Goal: Task Accomplishment & Management: Complete application form

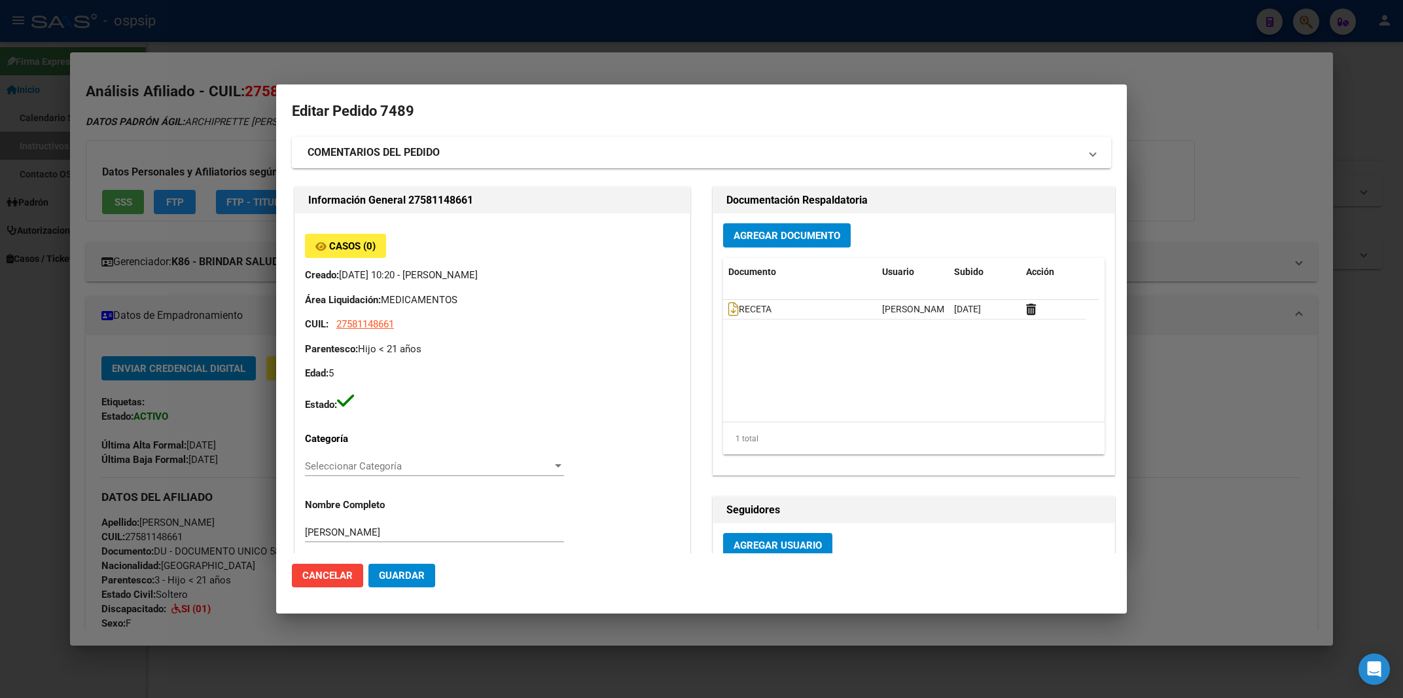
scroll to position [70, 0]
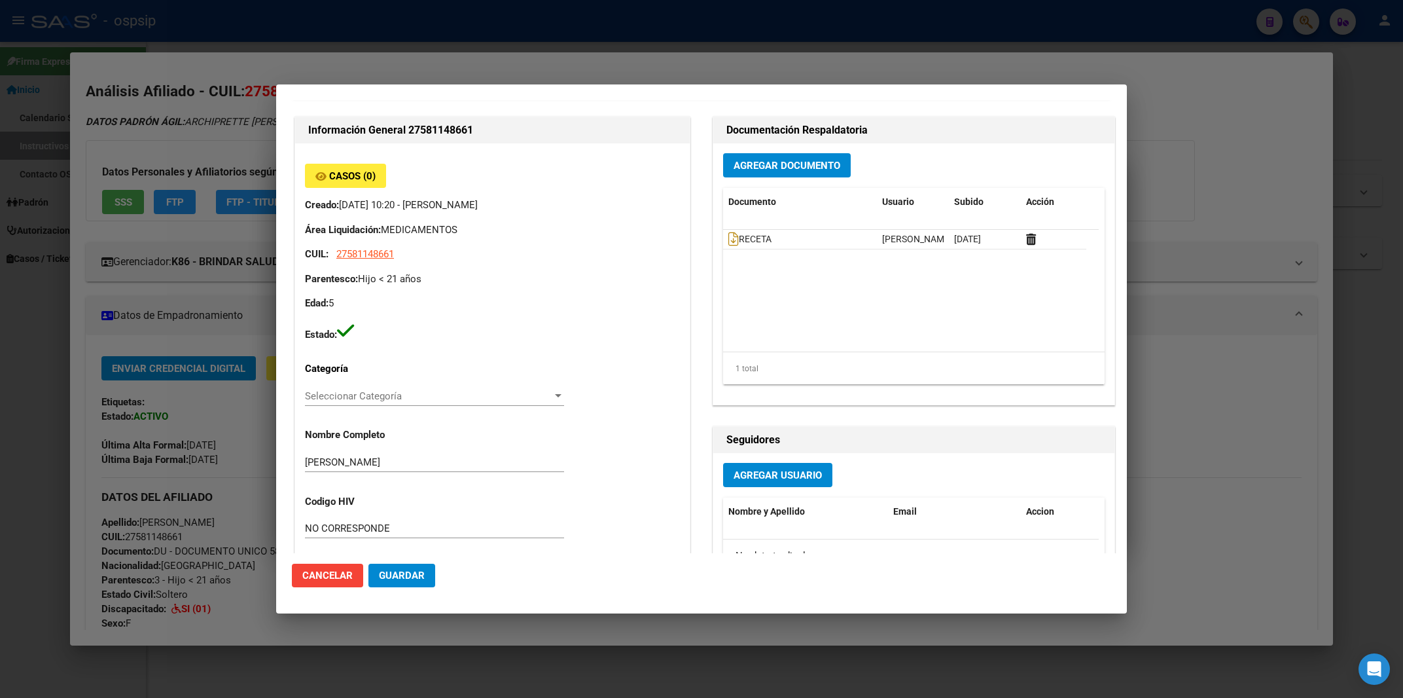
click at [433, 17] on div at bounding box center [701, 349] width 1403 height 698
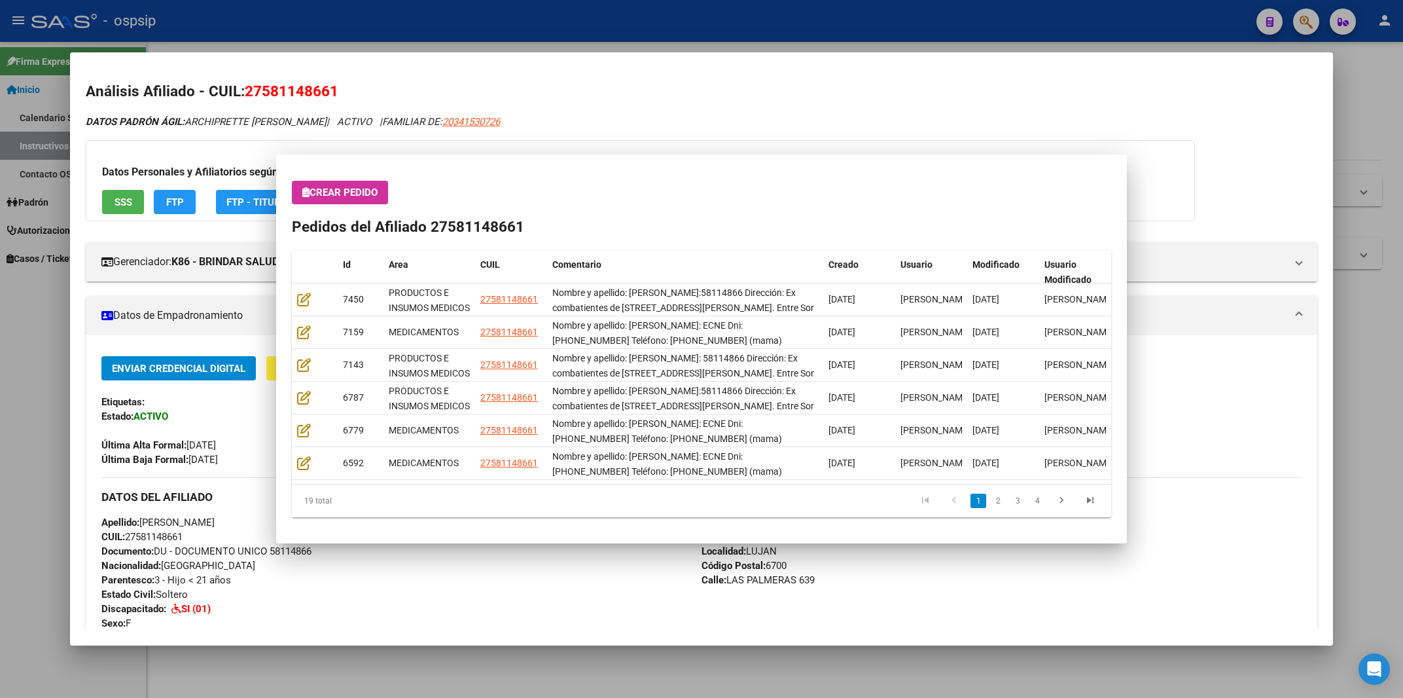
click at [433, 17] on div at bounding box center [701, 349] width 1403 height 698
click at [433, 17] on div "- ospsip" at bounding box center [638, 21] width 1214 height 29
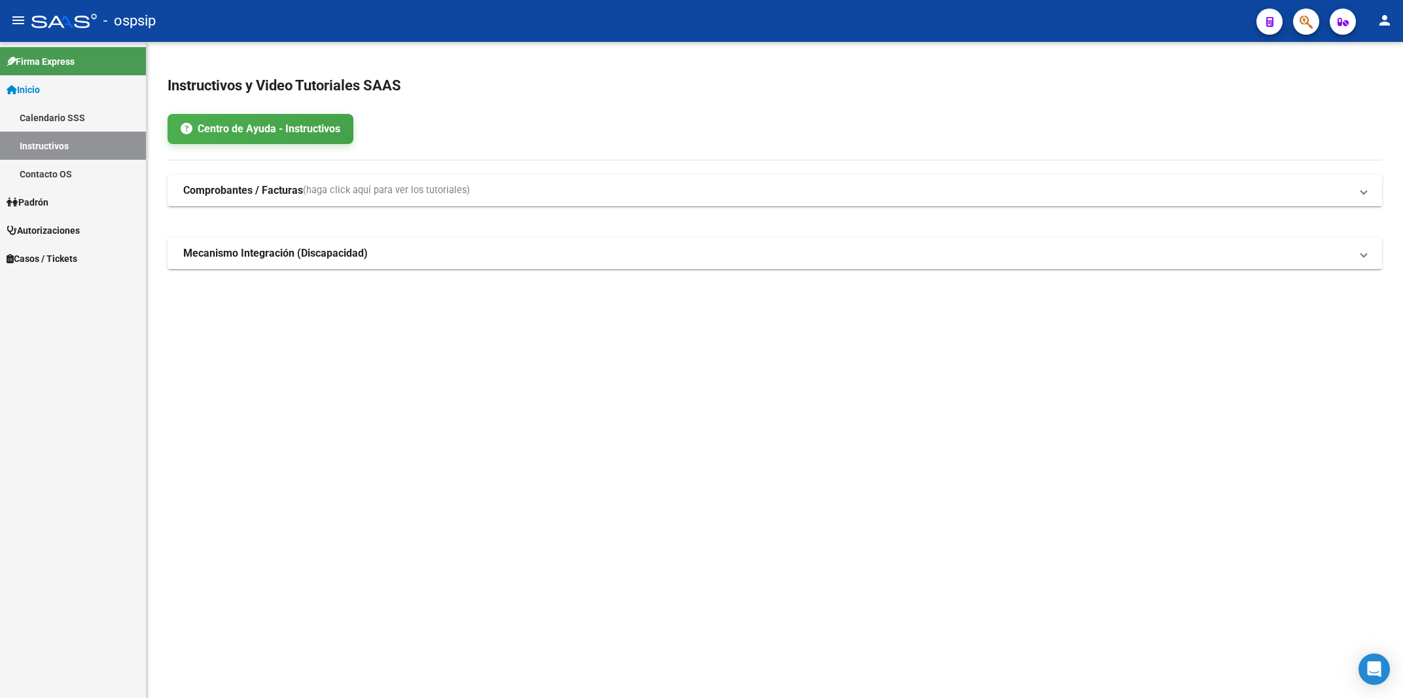
click at [433, 17] on div "- ospsip" at bounding box center [638, 21] width 1214 height 29
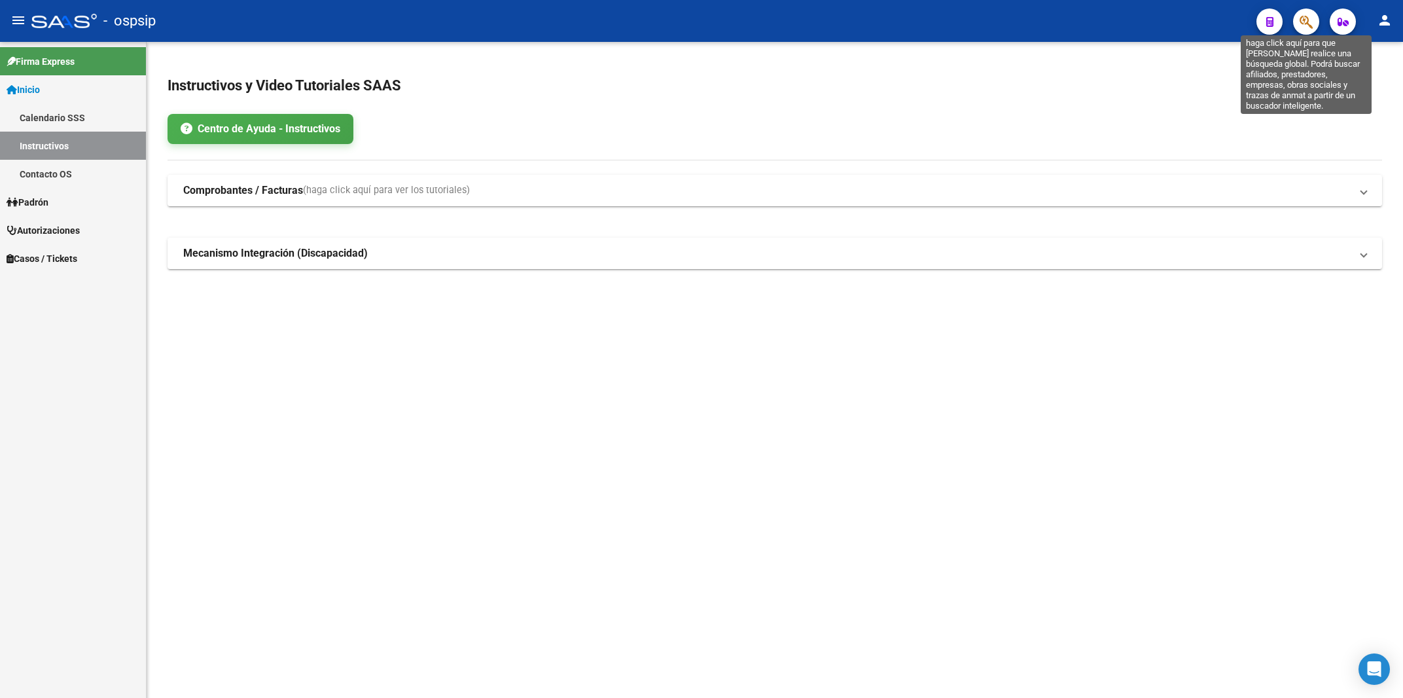
click at [1311, 24] on icon "button" at bounding box center [1306, 21] width 13 height 15
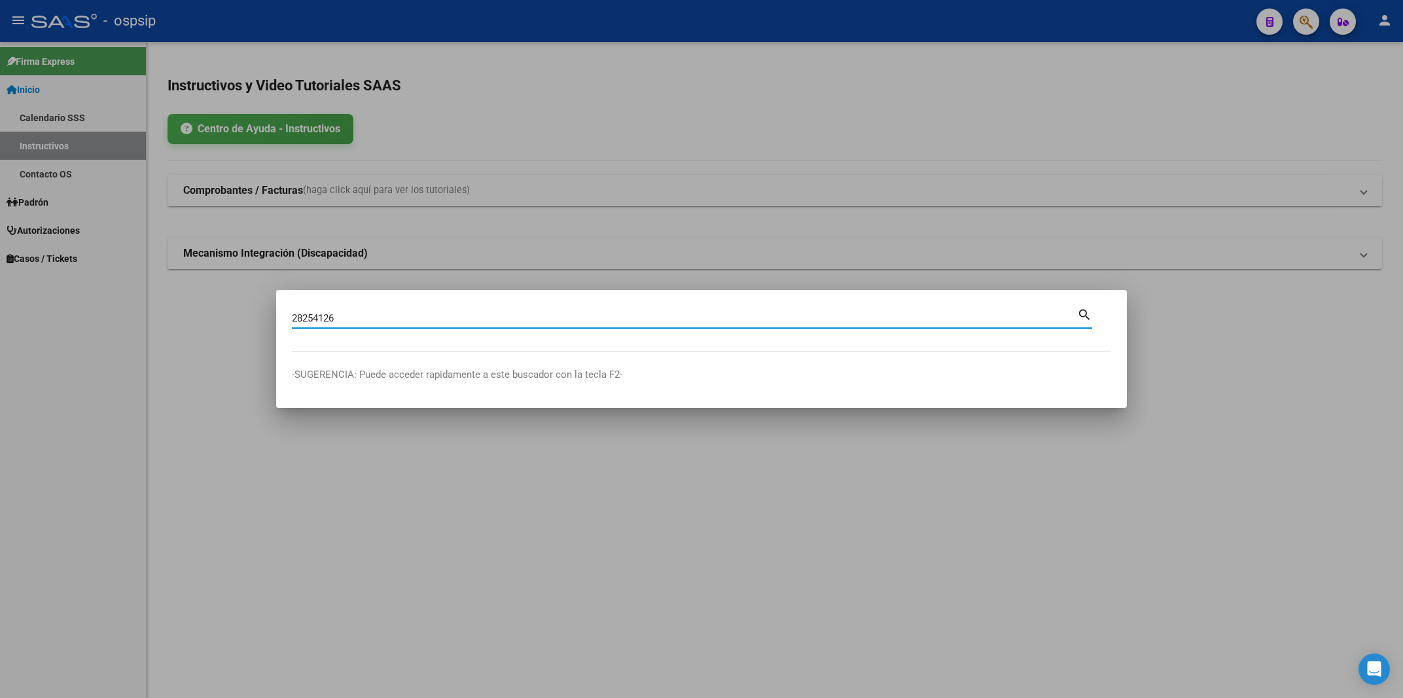
type input "28254126"
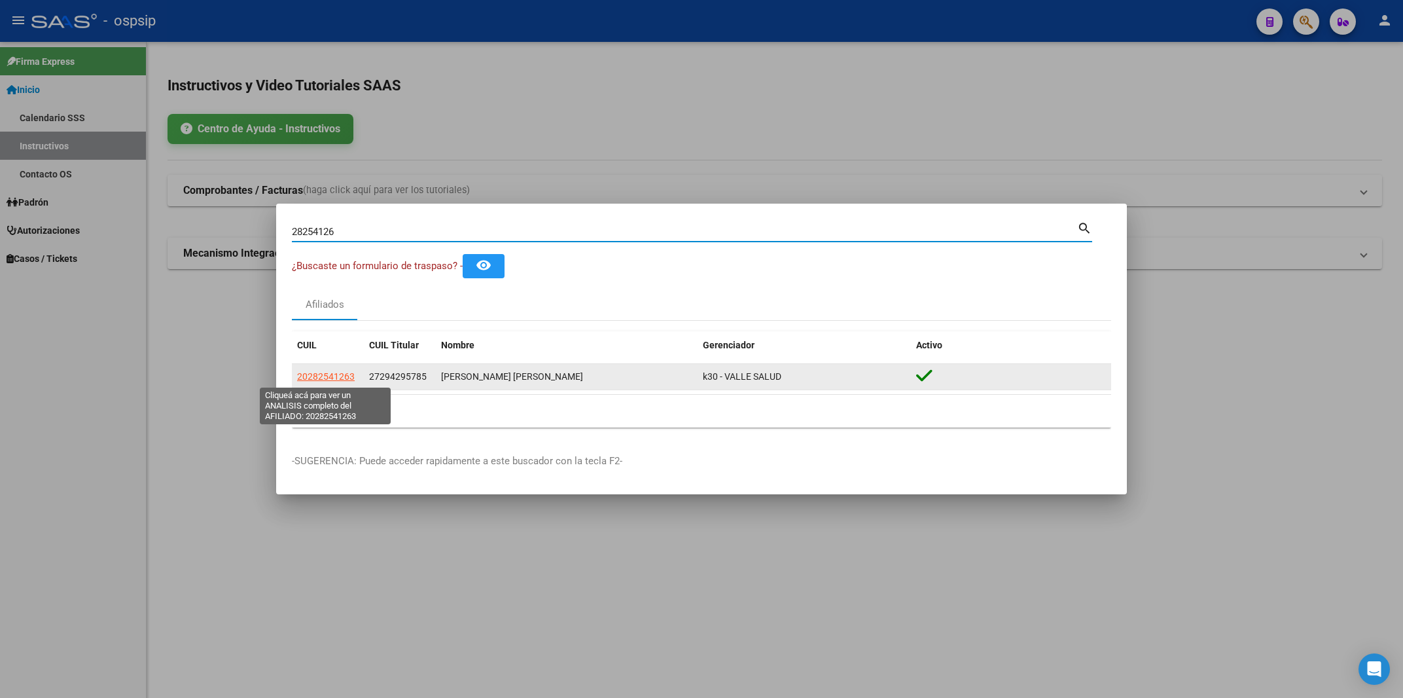
click at [341, 381] on span "20282541263" at bounding box center [326, 376] width 58 height 10
type textarea "20282541263"
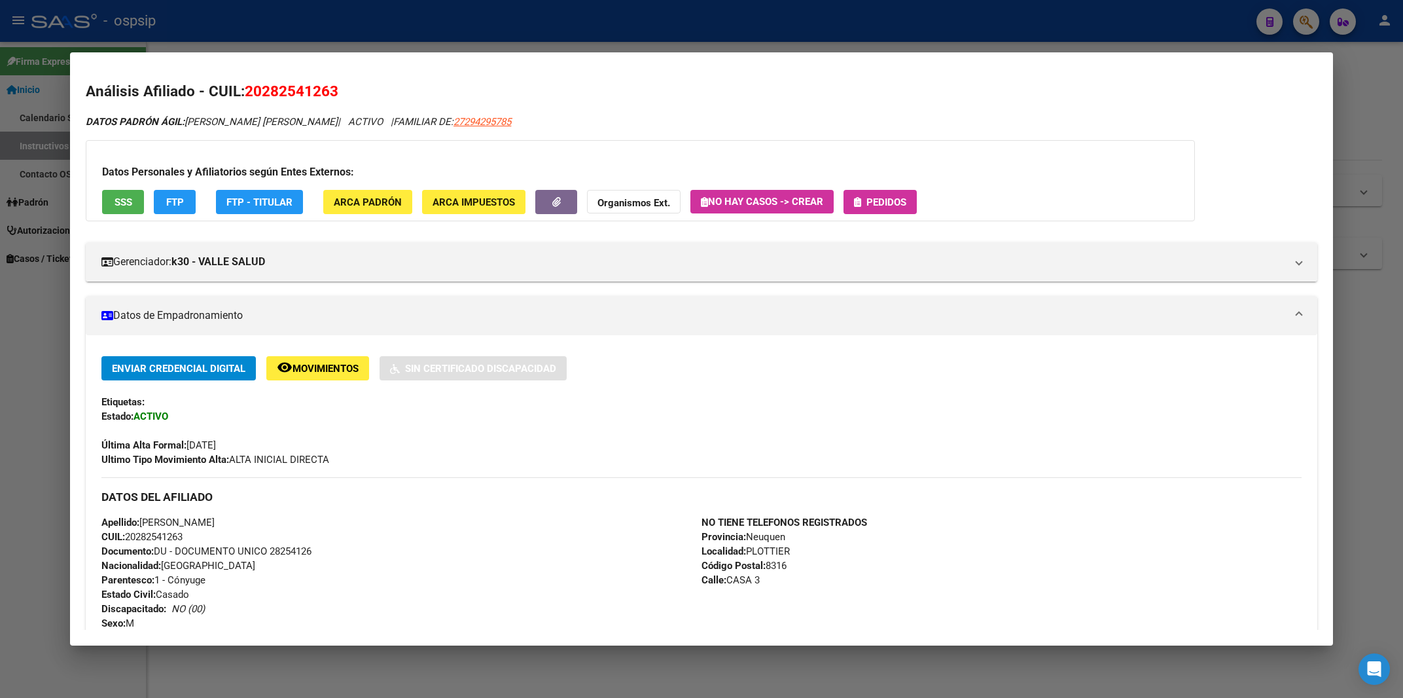
click at [899, 202] on span "Pedidos" at bounding box center [886, 202] width 40 height 12
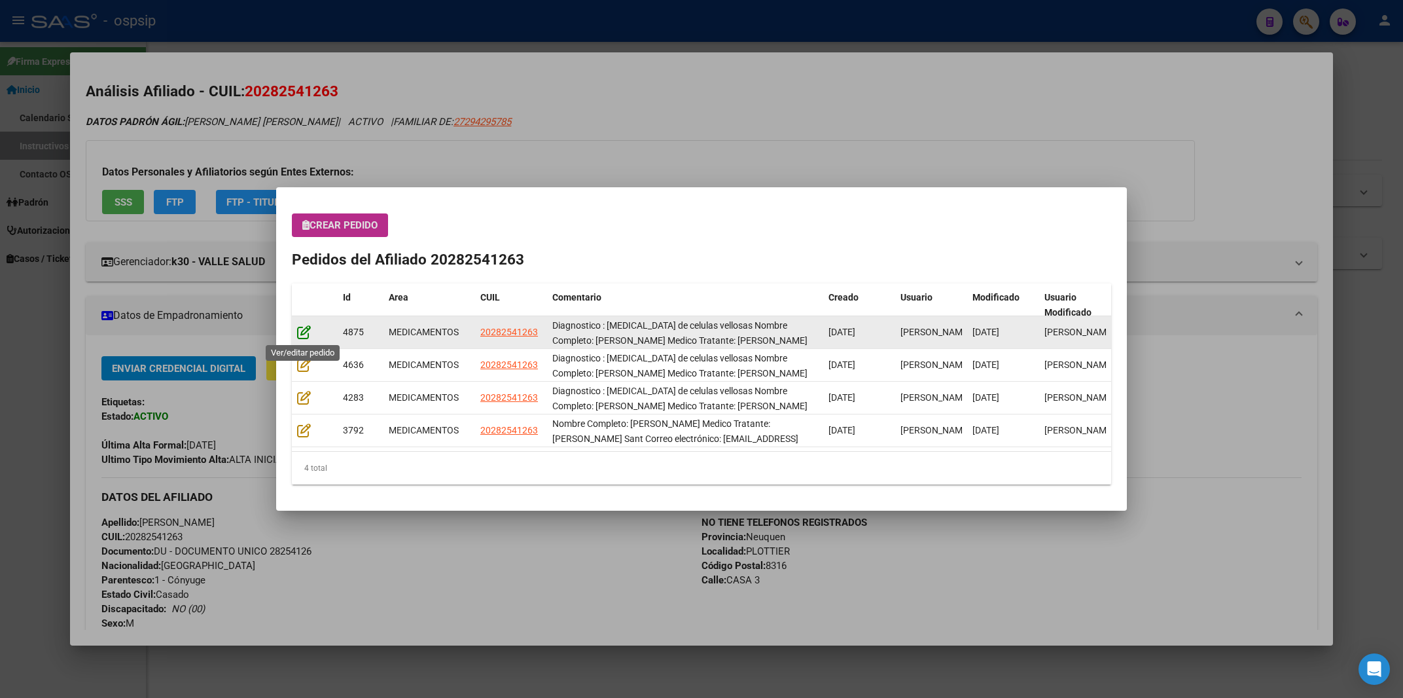
click at [304, 332] on icon at bounding box center [304, 332] width 14 height 14
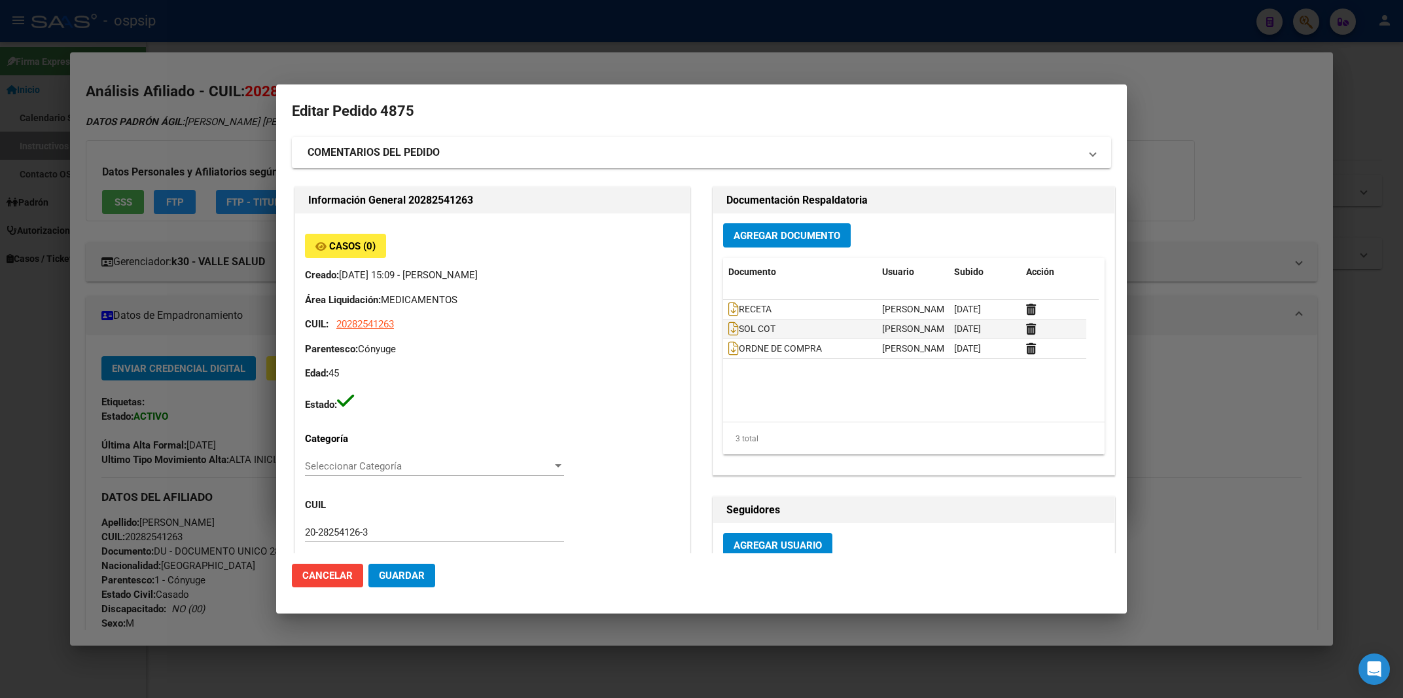
type input "Neuquen, PLOTTIER, CASA 3"
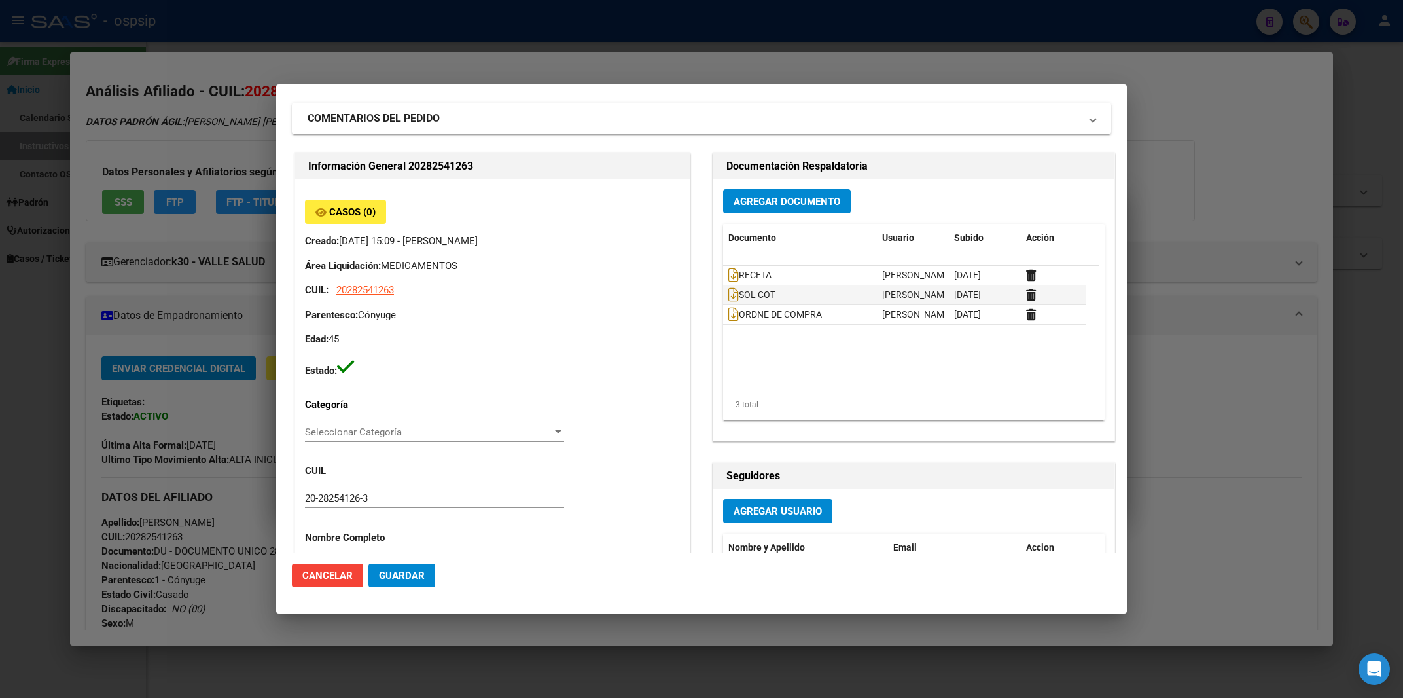
scroll to position [0, 0]
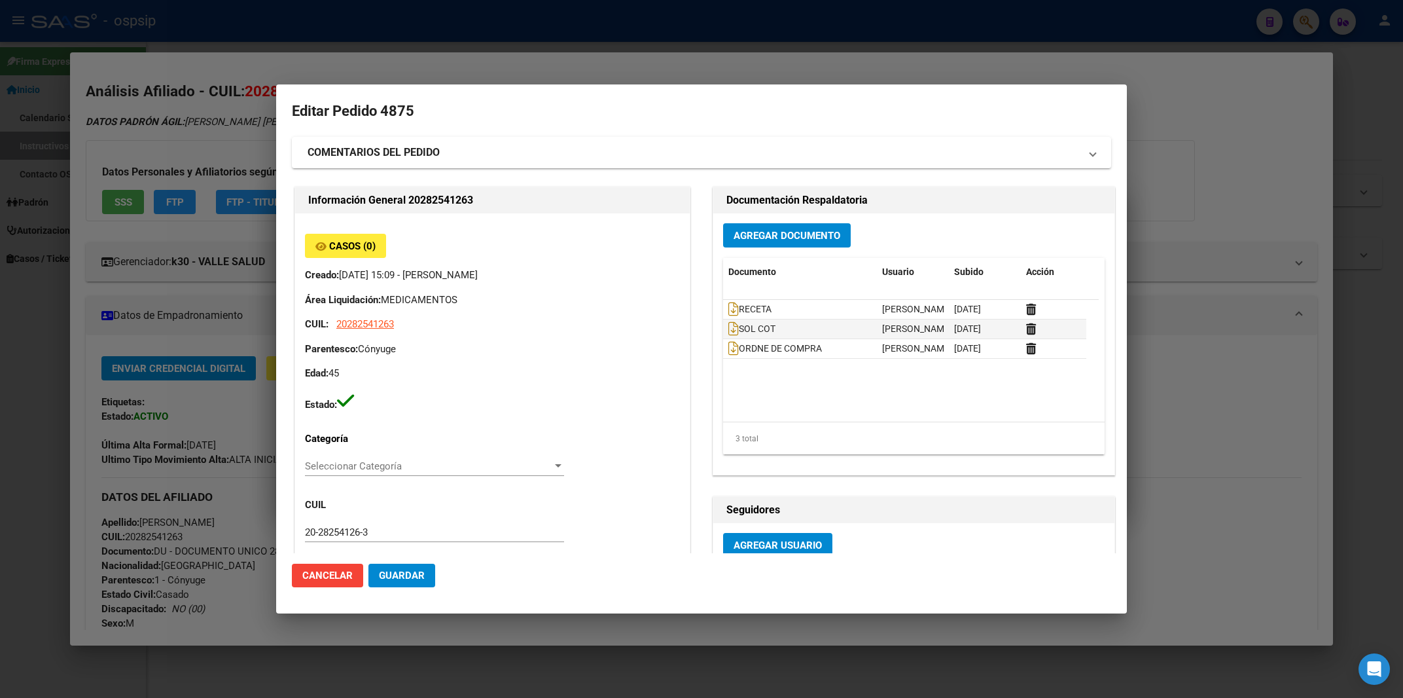
click at [1224, 176] on div at bounding box center [701, 349] width 1403 height 698
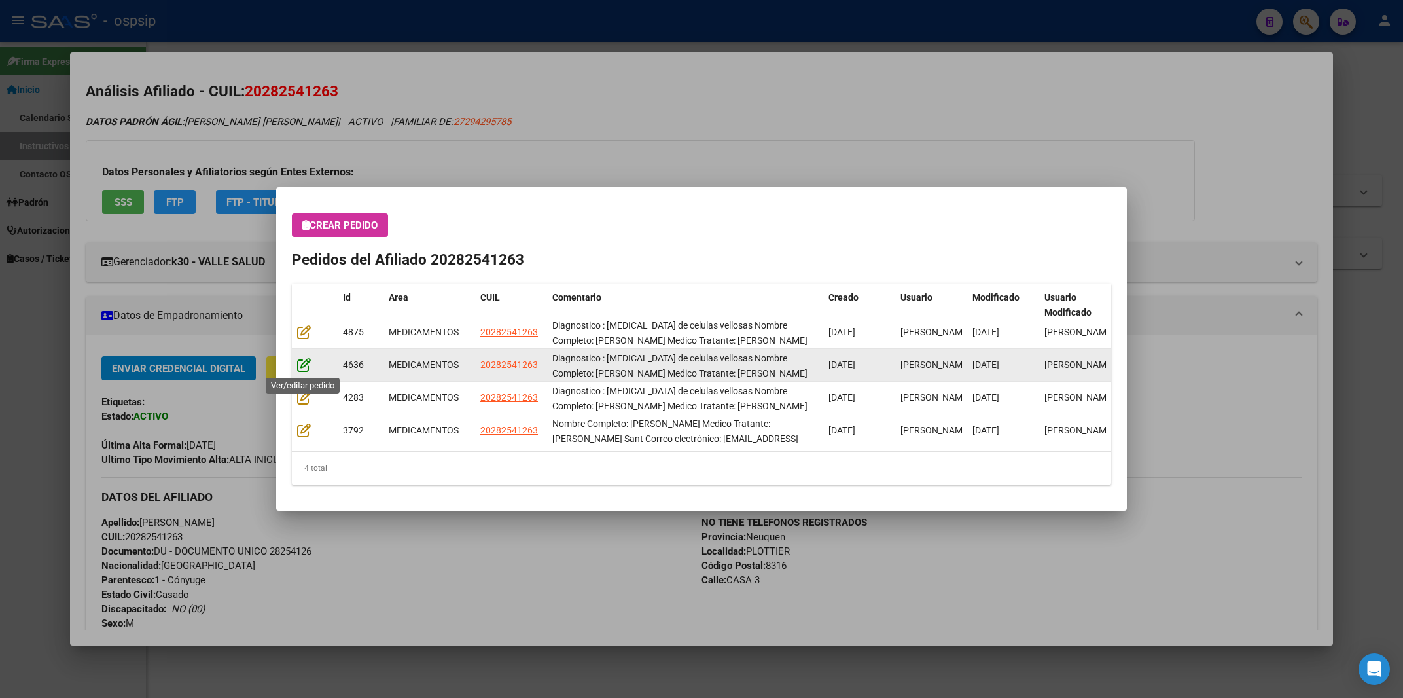
click at [303, 369] on icon at bounding box center [304, 364] width 14 height 14
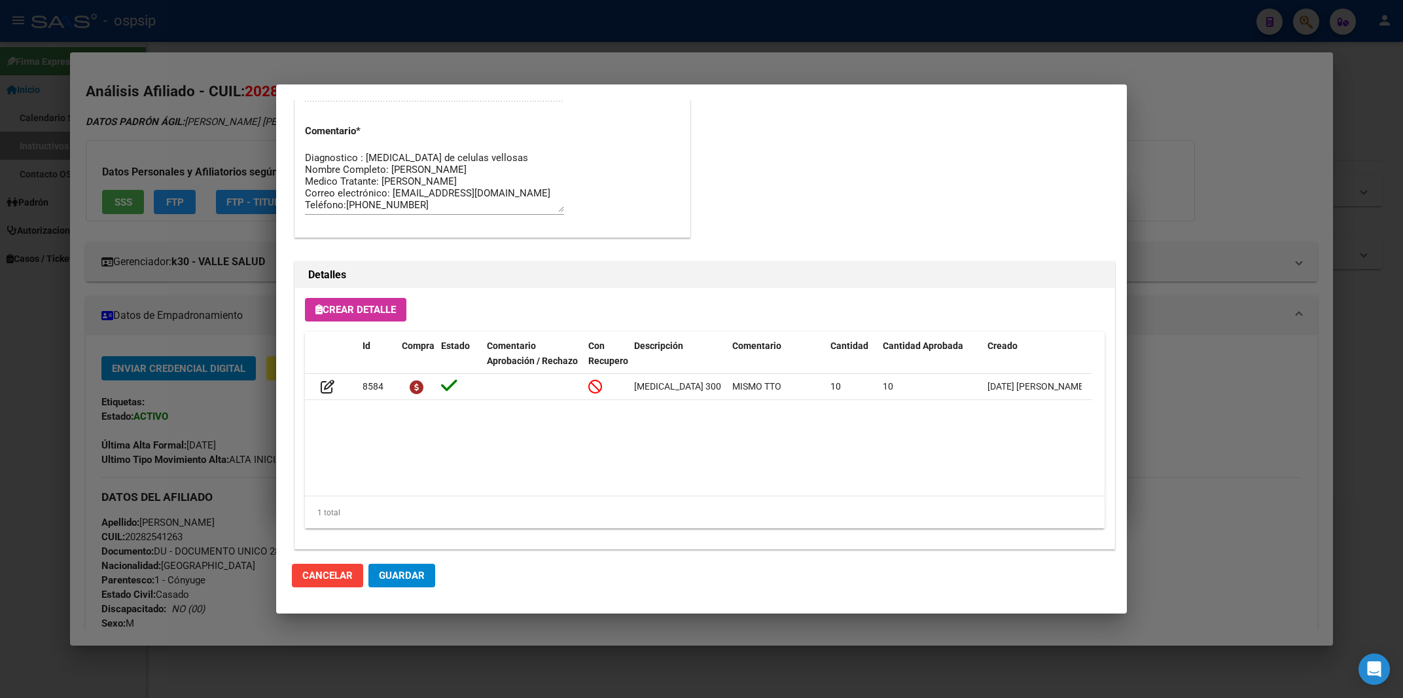
scroll to position [788, 0]
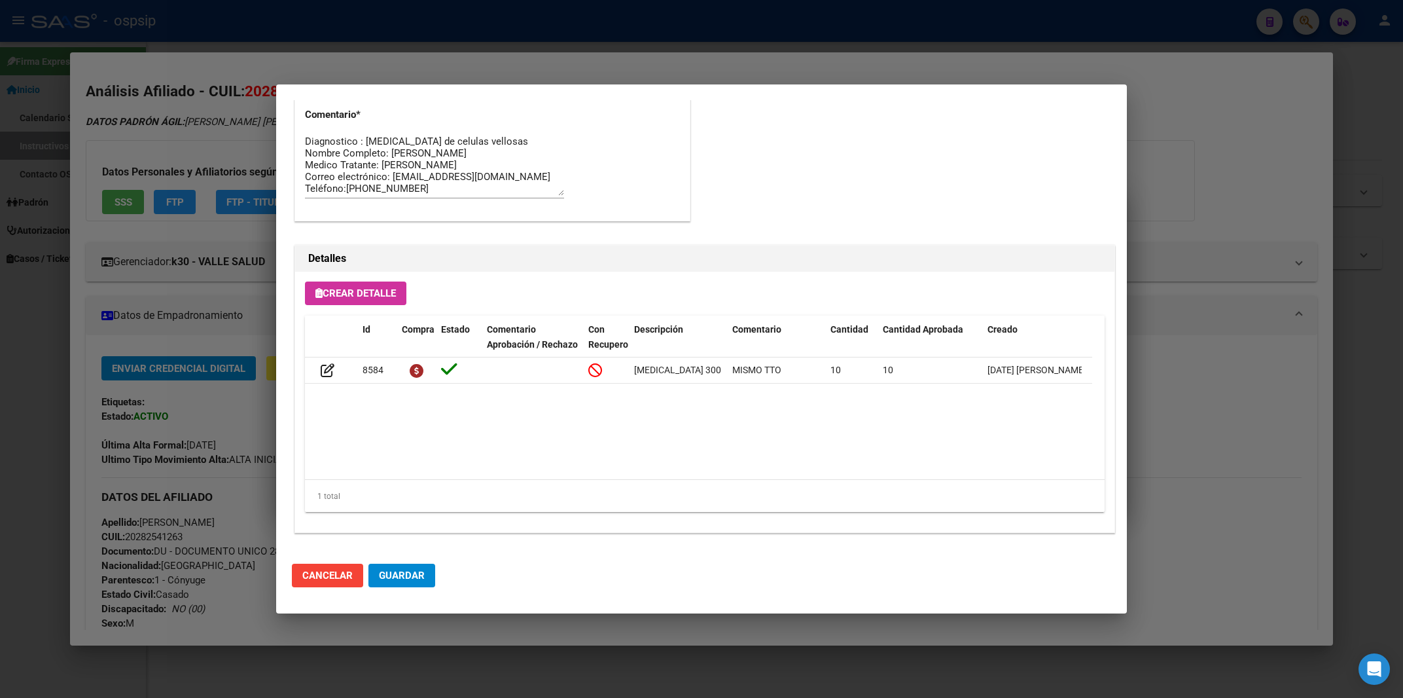
click at [1175, 152] on div at bounding box center [701, 349] width 1403 height 698
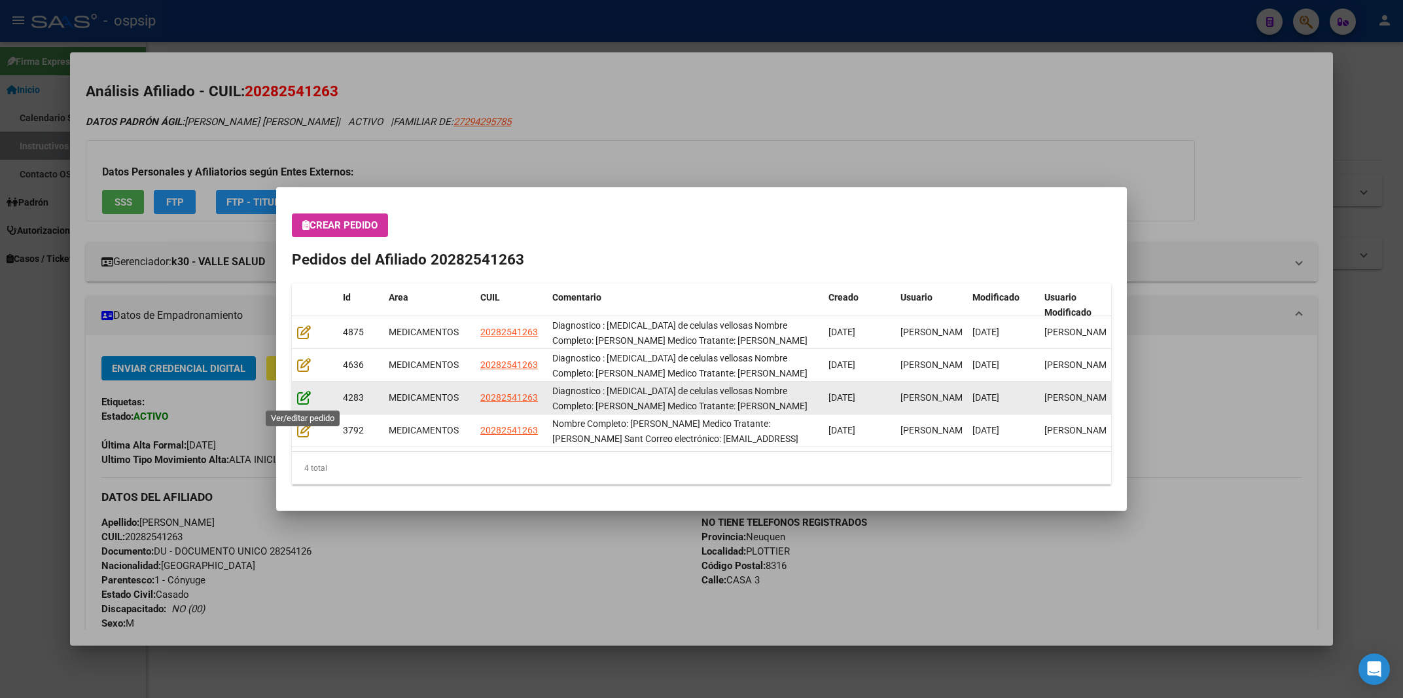
click at [302, 395] on icon at bounding box center [304, 397] width 14 height 14
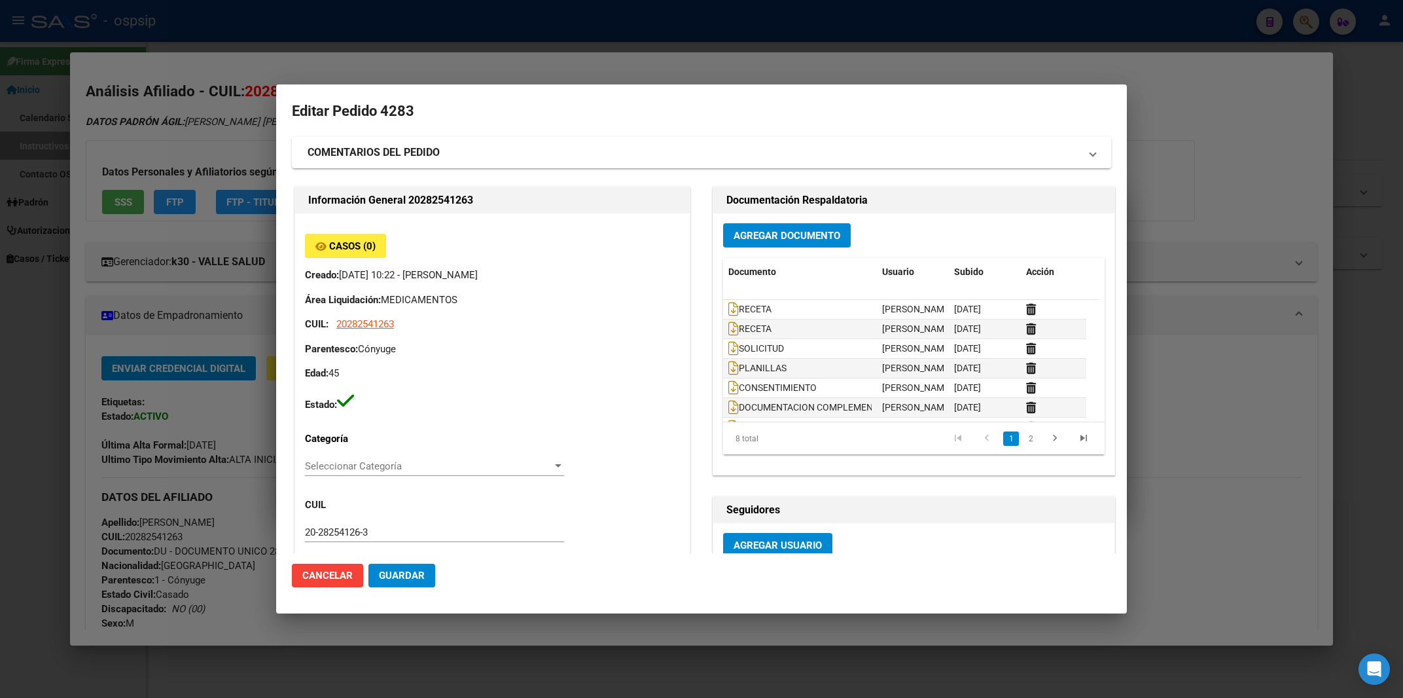
type input "Neuquen, PLOTTIER, CASA 3"
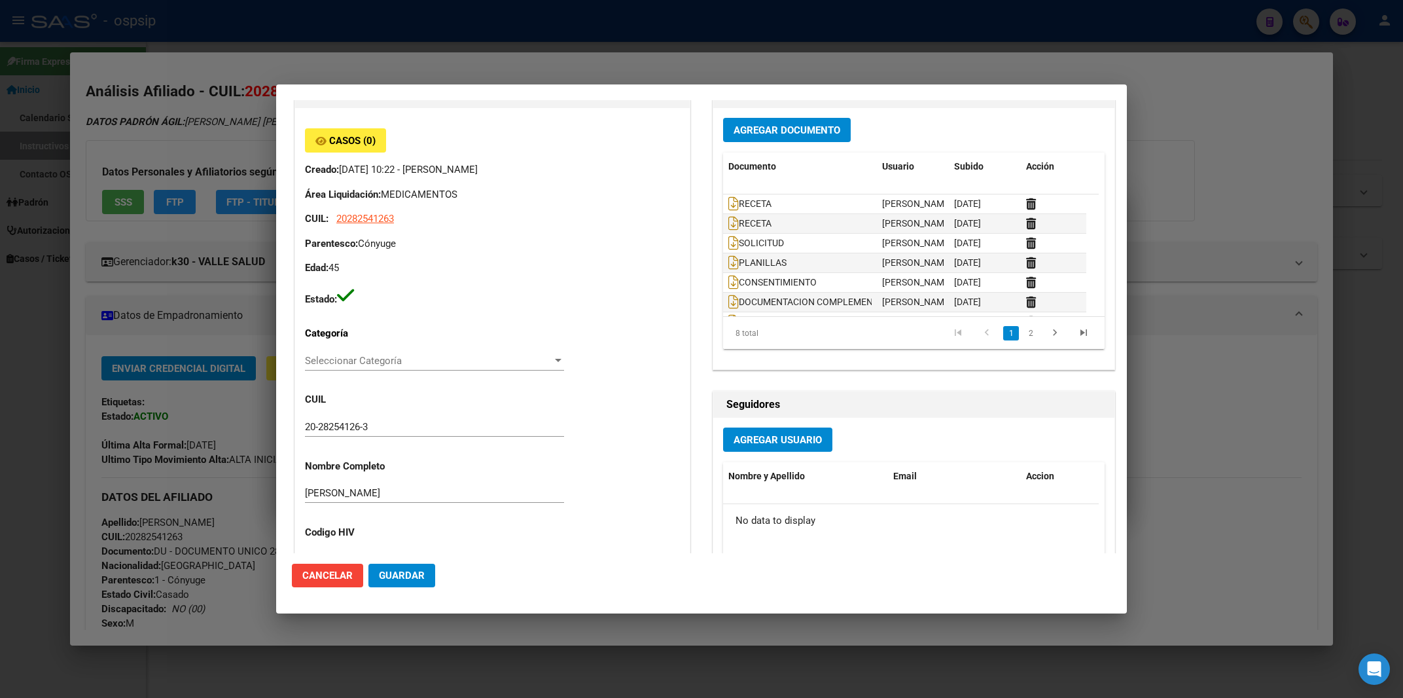
scroll to position [86, 0]
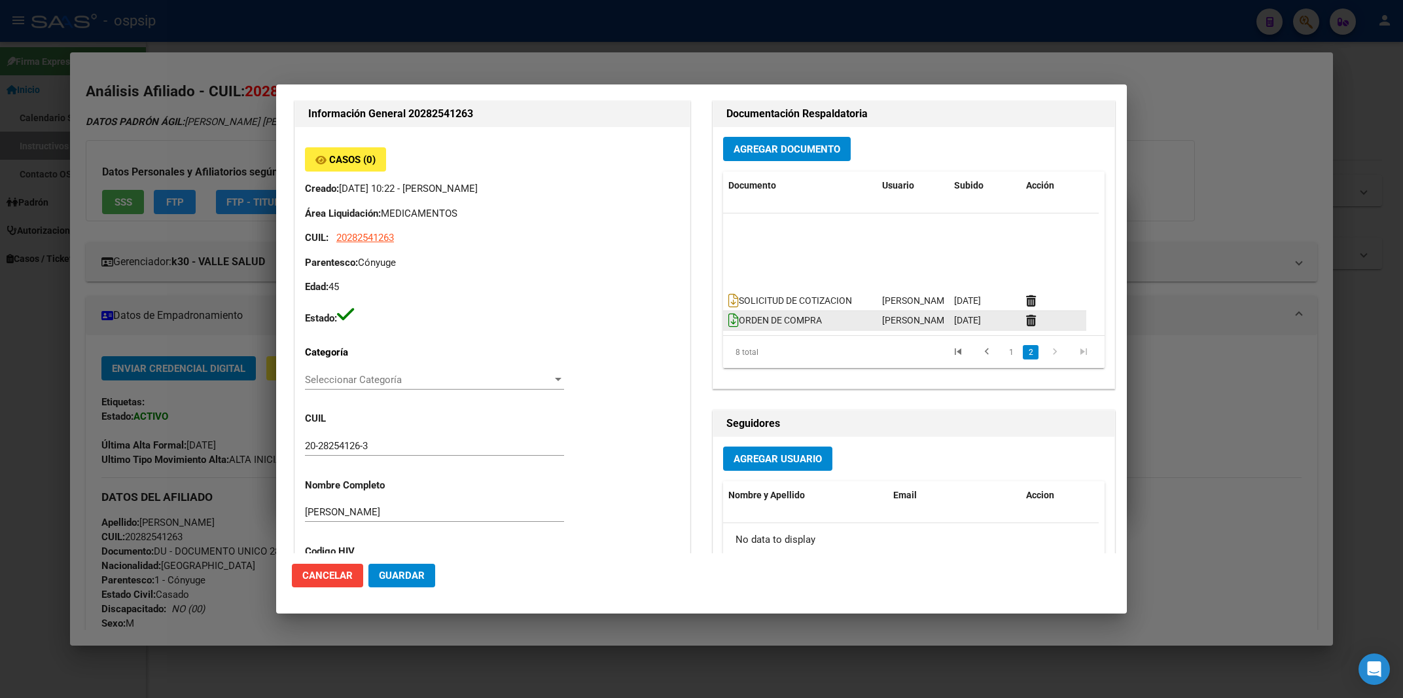
click at [728, 327] on icon at bounding box center [733, 320] width 10 height 14
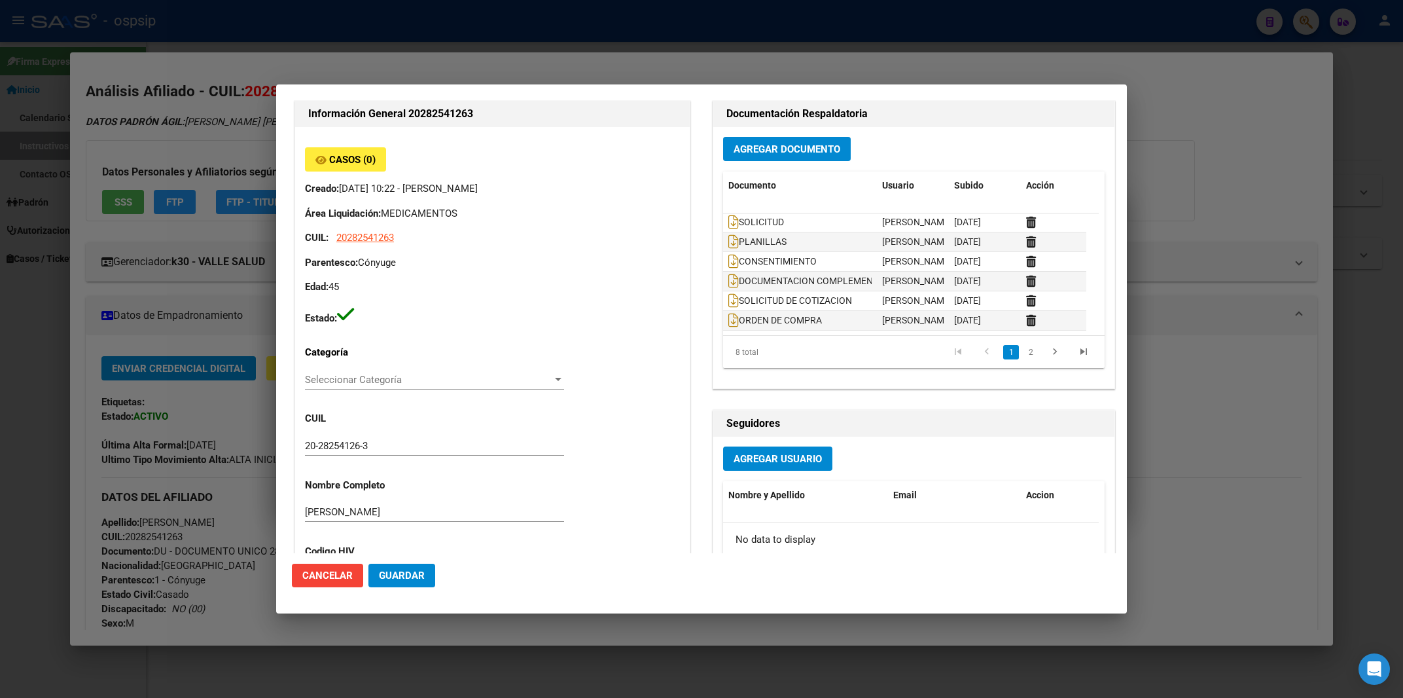
click at [1264, 149] on div at bounding box center [701, 349] width 1403 height 698
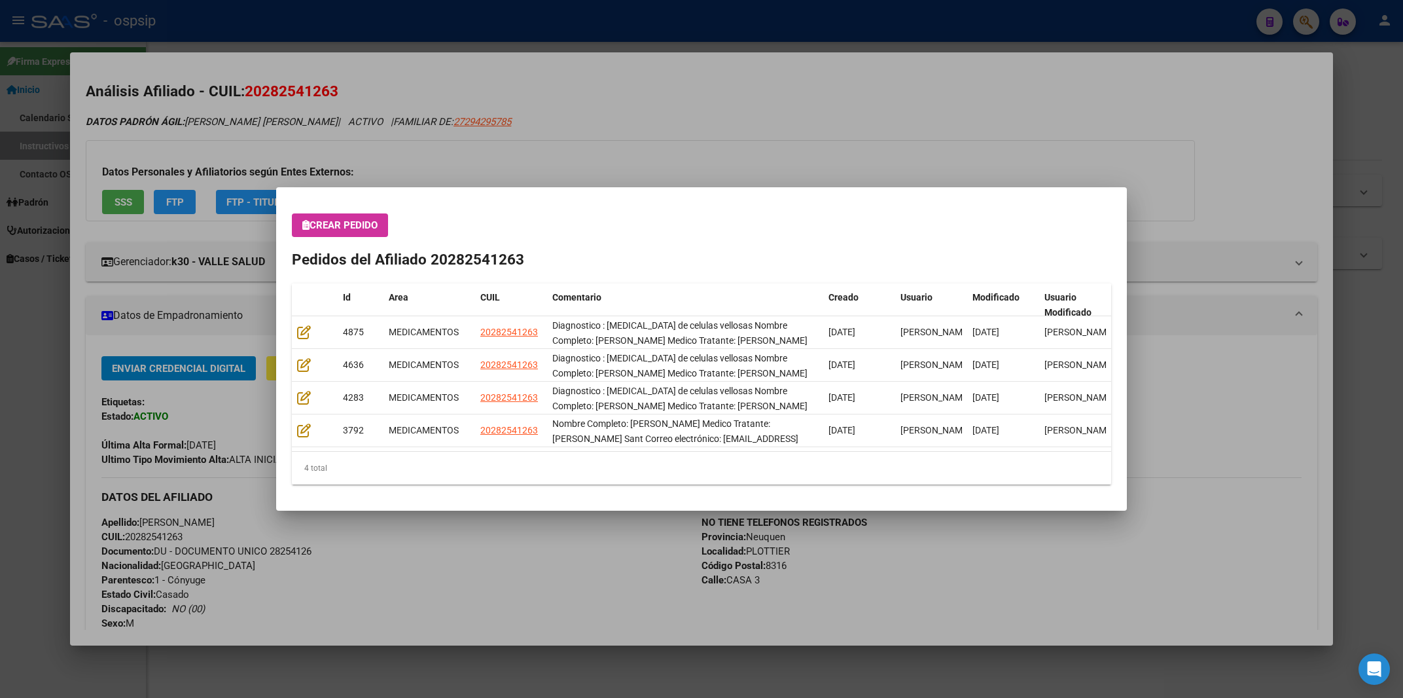
drag, startPoint x: 447, startPoint y: 259, endPoint x: 509, endPoint y: 261, distance: 62.2
click at [509, 261] on h2 "Pedidos del Afiliado 20282541263" at bounding box center [701, 260] width 819 height 22
copy h2 "28254126"
